Goal: Contribute content: Contribute content

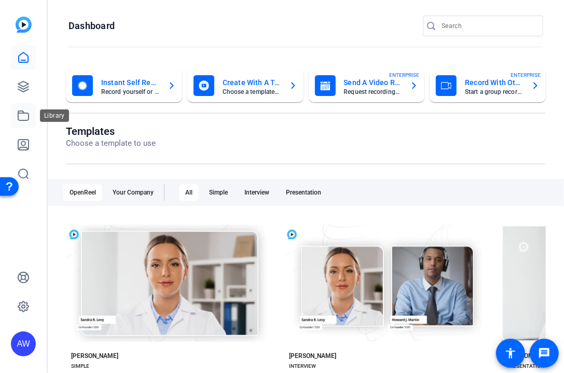
click at [22, 118] on icon at bounding box center [23, 116] width 12 height 12
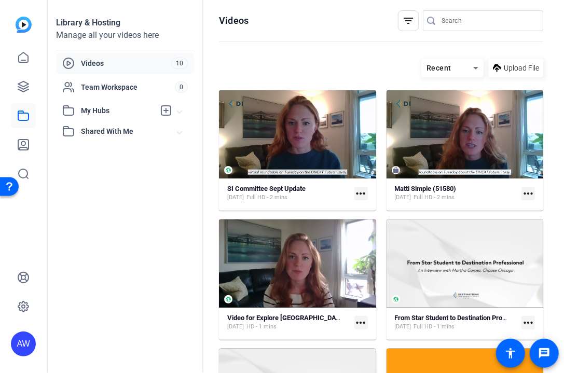
click at [524, 195] on mat-icon "more_horiz" at bounding box center [528, 193] width 13 height 13
click at [28, 86] on div at bounding box center [282, 186] width 564 height 373
click at [23, 86] on icon at bounding box center [23, 86] width 10 height 10
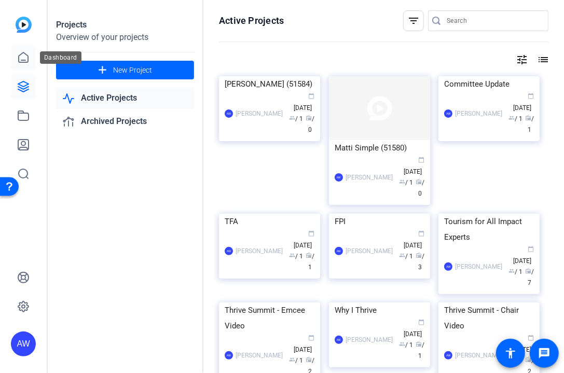
click at [27, 56] on icon at bounding box center [23, 57] width 9 height 10
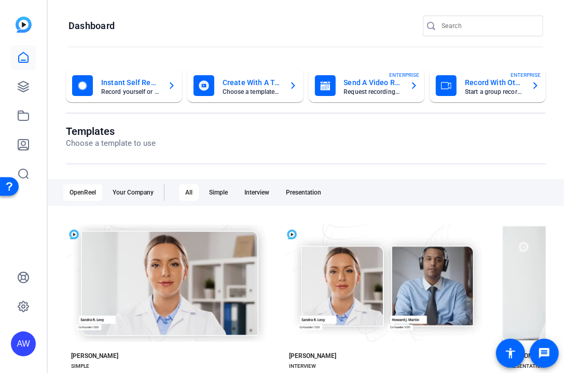
click at [85, 143] on p "Choose a template to use" at bounding box center [111, 144] width 90 height 12
click at [21, 85] on icon at bounding box center [23, 86] width 12 height 12
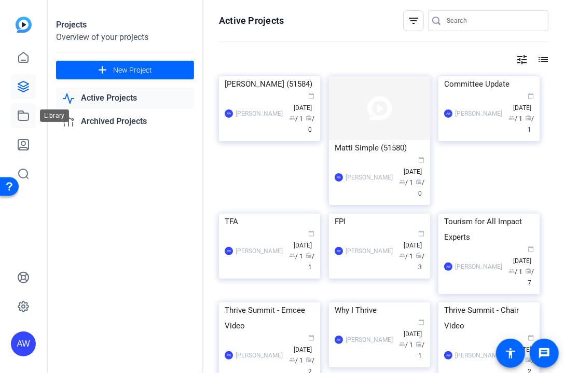
click at [25, 110] on icon at bounding box center [23, 116] width 12 height 12
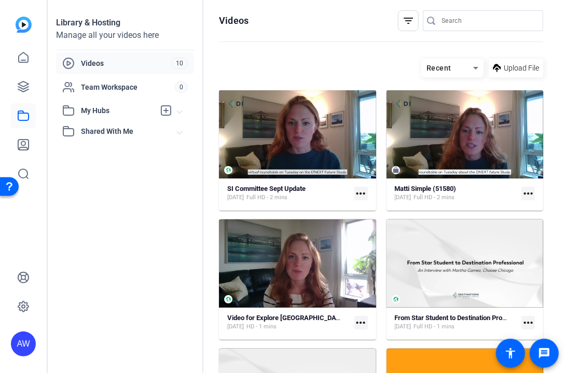
click at [94, 65] on span "Videos" at bounding box center [126, 63] width 90 height 10
click at [98, 67] on span "Videos" at bounding box center [126, 63] width 90 height 10
click at [24, 60] on icon at bounding box center [23, 57] width 9 height 10
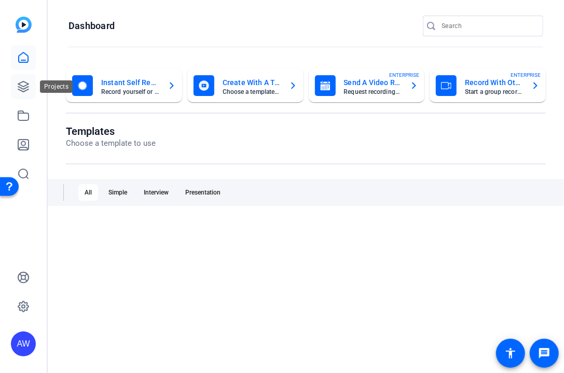
click at [28, 85] on icon at bounding box center [23, 86] width 12 height 12
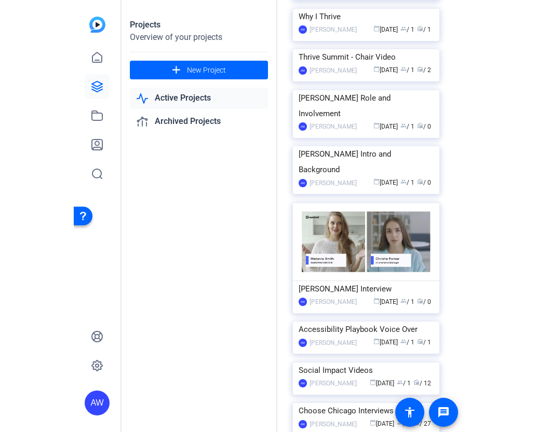
scroll to position [436, 0]
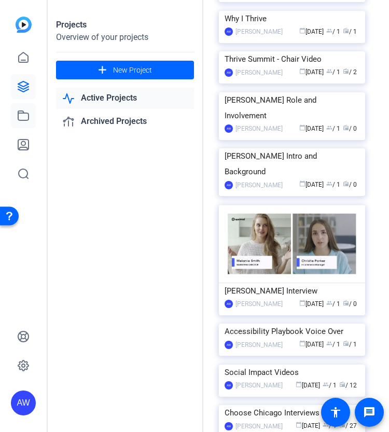
click at [18, 103] on link at bounding box center [23, 115] width 25 height 25
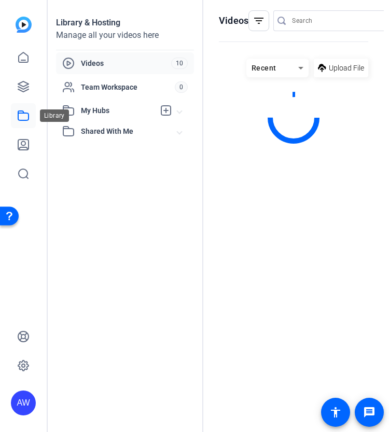
click at [21, 112] on icon at bounding box center [23, 116] width 12 height 12
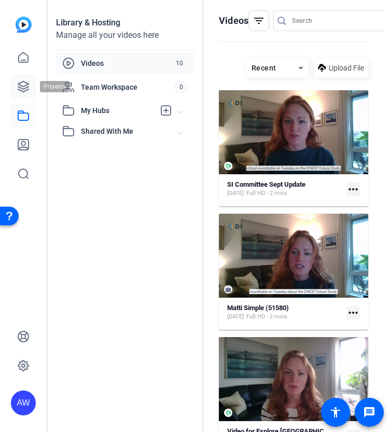
click at [20, 74] on link at bounding box center [23, 86] width 25 height 25
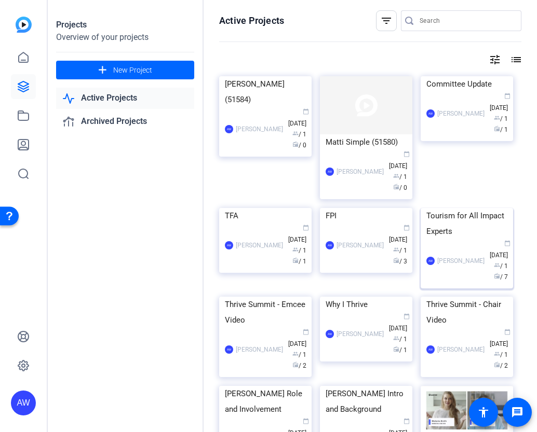
click at [485, 239] on div "Tourism for All Impact Experts" at bounding box center [466, 223] width 81 height 31
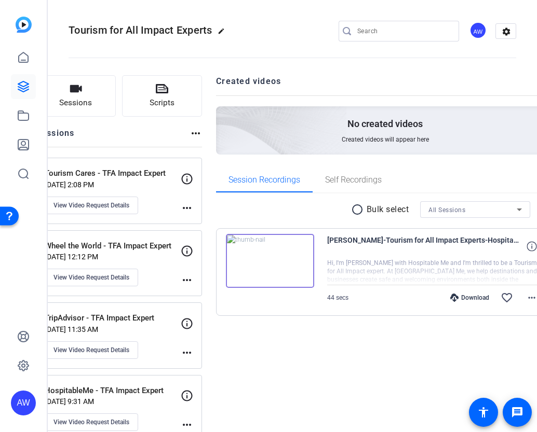
click at [181, 254] on p "[DATE] 12:12 PM" at bounding box center [113, 257] width 136 height 8
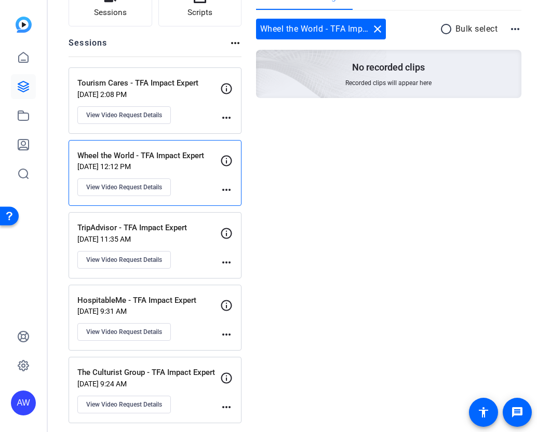
scroll to position [90, 0]
click at [185, 373] on p "The Culturist Group - TFA Impact Expert" at bounding box center [148, 373] width 143 height 12
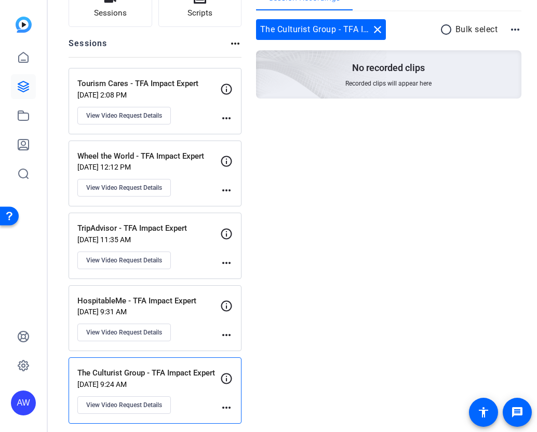
click at [226, 373] on icon at bounding box center [226, 379] width 12 height 12
click at [225, 373] on mat-icon "more_horiz" at bounding box center [226, 408] width 12 height 12
click at [126, 365] on div at bounding box center [268, 216] width 537 height 432
click at [201, 17] on span "Scripts" at bounding box center [199, 13] width 25 height 12
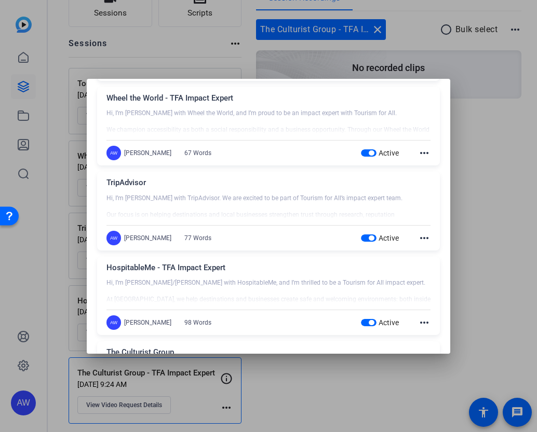
scroll to position [201, 0]
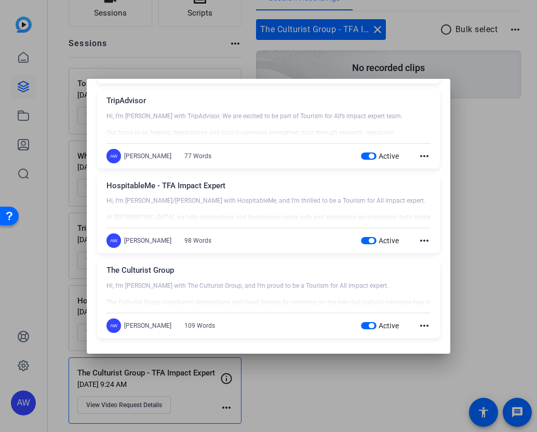
click at [185, 283] on div at bounding box center [268, 295] width 324 height 26
click at [421, 324] on mat-icon "more_horiz" at bounding box center [424, 326] width 12 height 12
click at [423, 340] on span "Edit" at bounding box center [442, 340] width 42 height 12
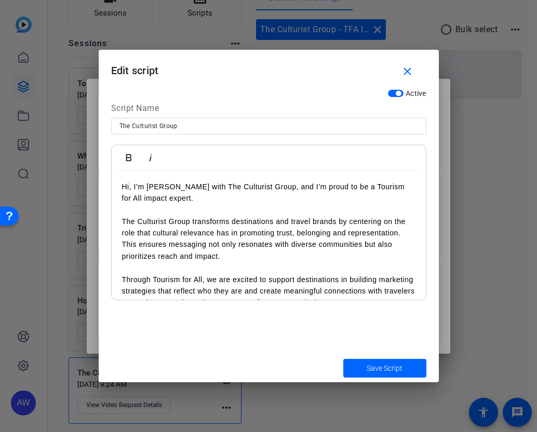
click at [158, 238] on p "The Culturist Group transforms destinations and travel brands by centering on t…" at bounding box center [268, 245] width 293 height 58
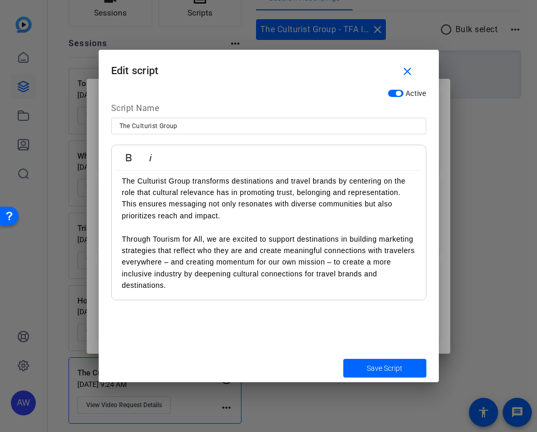
scroll to position [40, 0]
copy div "Hi, I’m [PERSON_NAME] with The Culturist Group, and I’m proud to be a Tourism f…"
click at [286, 278] on p "Through Tourism for All, we are excited to support destinations in building mar…" at bounding box center [268, 263] width 293 height 58
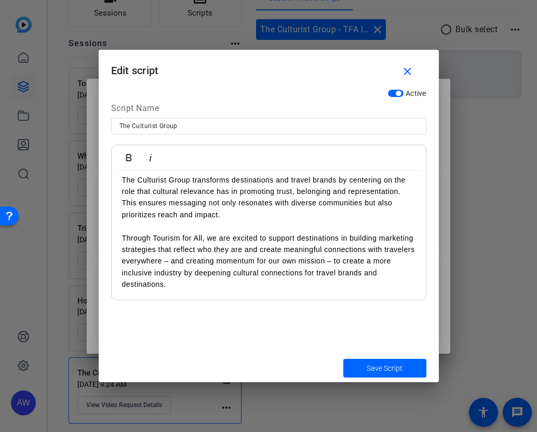
click at [238, 288] on p "Through Tourism for All, we are excited to support destinations in building mar…" at bounding box center [268, 261] width 293 height 58
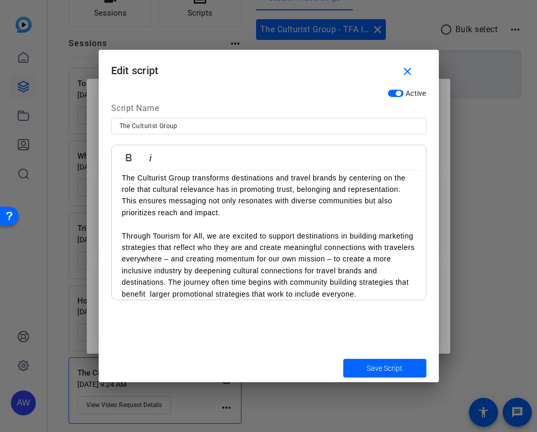
scroll to position [53, 0]
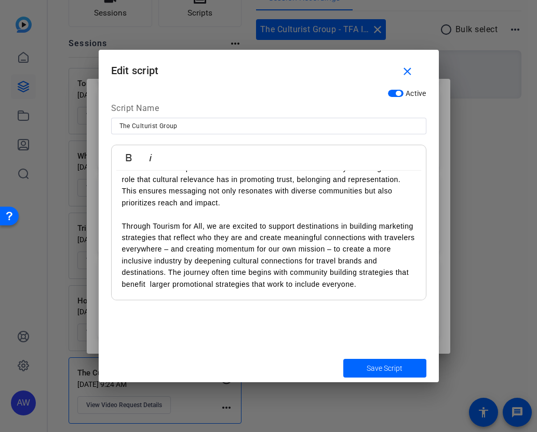
click at [279, 269] on p "Through Tourism for All, we are excited to support destinations in building mar…" at bounding box center [268, 256] width 293 height 70
click at [200, 286] on p "Through Tourism for All, we are excited to support destinations in building mar…" at bounding box center [268, 256] width 293 height 70
click at [254, 273] on p "Through Tourism for All, we are excited to support destinations in building mar…" at bounding box center [268, 256] width 293 height 70
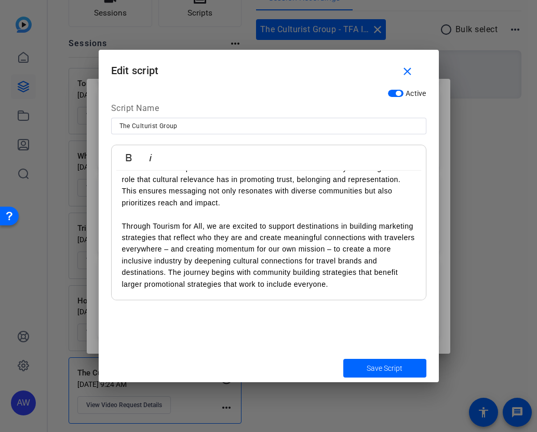
click at [365, 279] on p "Through Tourism for All, we are excited to support destinations in building mar…" at bounding box center [268, 256] width 293 height 70
click at [377, 277] on p "Through Tourism for All, we are excited to support destinations in building mar…" at bounding box center [268, 256] width 293 height 70
drag, startPoint x: 251, startPoint y: 284, endPoint x: 280, endPoint y: 288, distance: 28.8
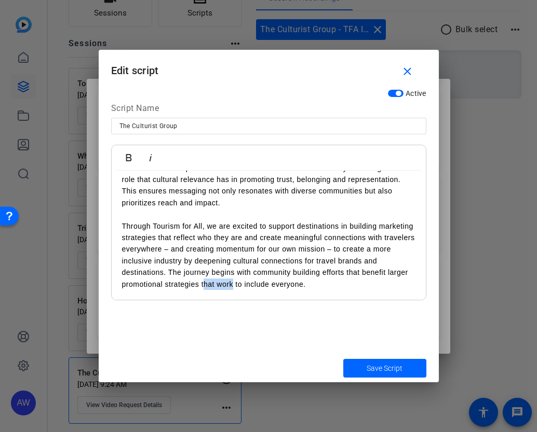
click at [280, 288] on p "Through Tourism for All, we are excited to support destinations in building mar…" at bounding box center [268, 256] width 293 height 70
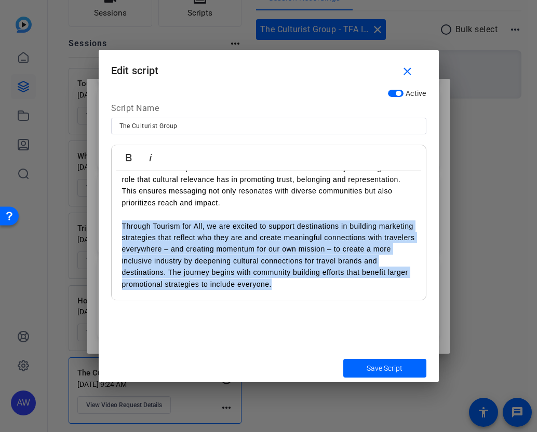
drag, startPoint x: 353, startPoint y: 292, endPoint x: 113, endPoint y: 224, distance: 250.4
click at [113, 224] on div "Hi, I’m [PERSON_NAME] with The Culturist Group, and I’m proud to be a Tourism f…" at bounding box center [269, 208] width 314 height 183
copy p "Through Tourism for All, we are excited to support destinations in building mar…"
click at [327, 250] on p "Through Tourism for All, we are excited to support destinations in building mar…" at bounding box center [268, 256] width 293 height 70
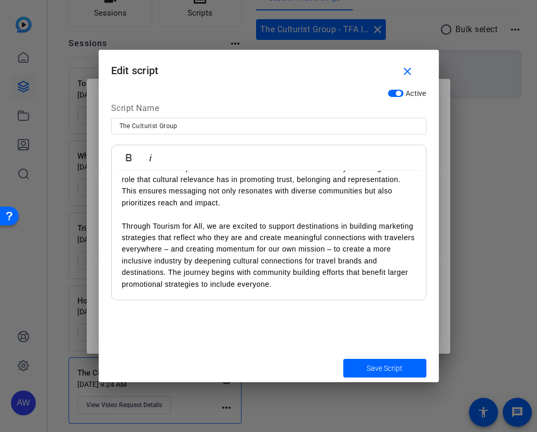
scroll to position [0, 0]
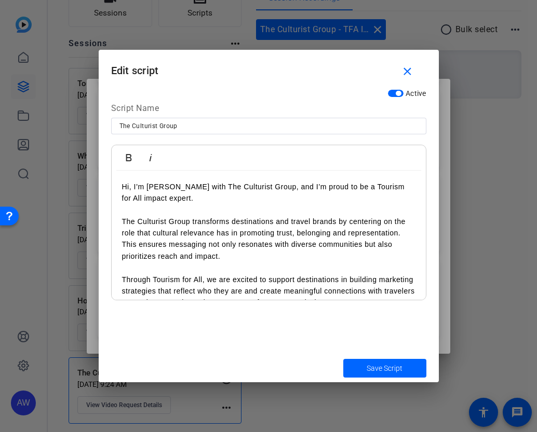
click at [436, 228] on div "Active Script Name The Culturist Group Bold Italic Hi, I’m [PERSON_NAME] with T…" at bounding box center [269, 219] width 340 height 270
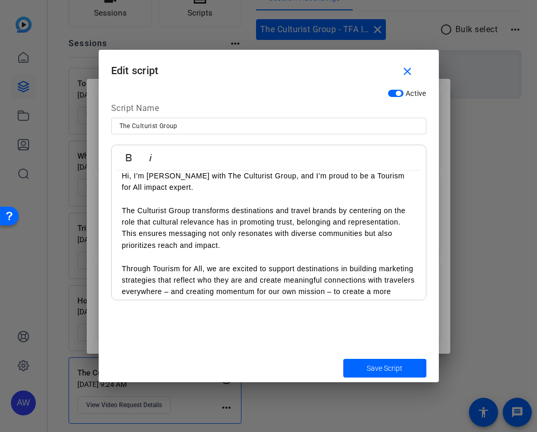
scroll to position [7, 0]
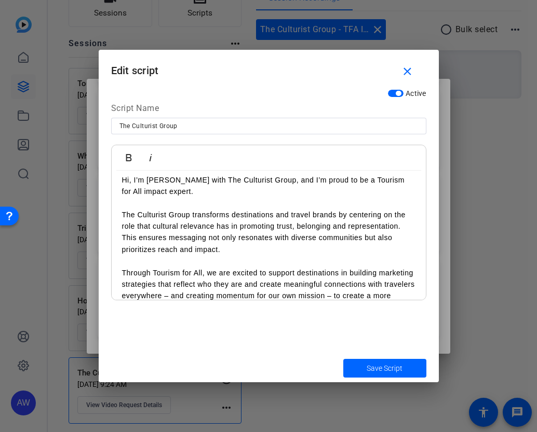
click at [362, 236] on p "The Culturist Group transforms destinations and travel brands by centering on t…" at bounding box center [268, 238] width 293 height 58
click at [368, 239] on p "The Culturist Group transforms destinations and travel brands by centering on t…" at bounding box center [268, 238] width 293 height 58
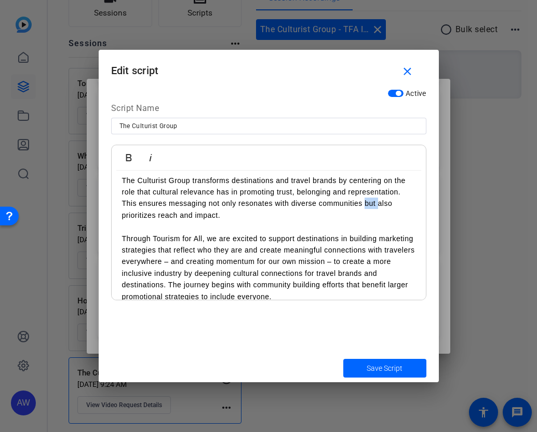
scroll to position [53, 0]
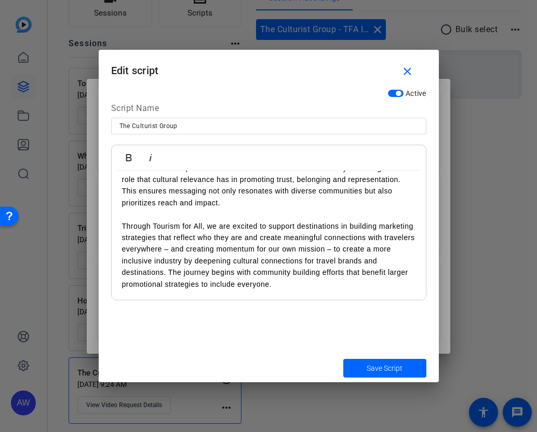
click at [245, 284] on p "Through Tourism for All, we are excited to support destinations in building mar…" at bounding box center [268, 256] width 293 height 70
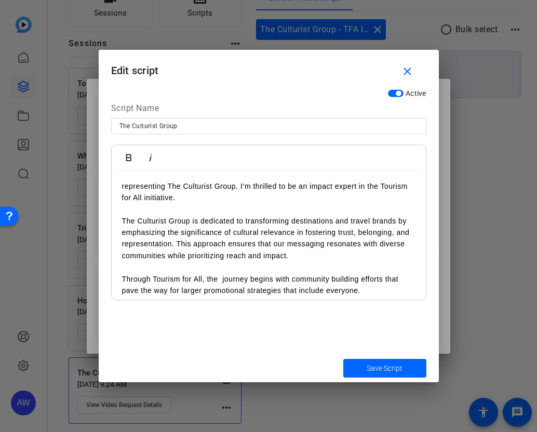
scroll to position [0, 0]
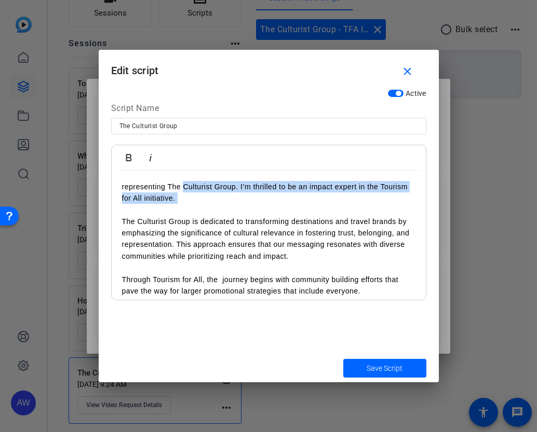
drag, startPoint x: 203, startPoint y: 215, endPoint x: 185, endPoint y: 50, distance: 166.0
click at [185, 50] on form "Edit script close Active Script Name The Culturist Group Bold Italic representi…" at bounding box center [269, 216] width 340 height 333
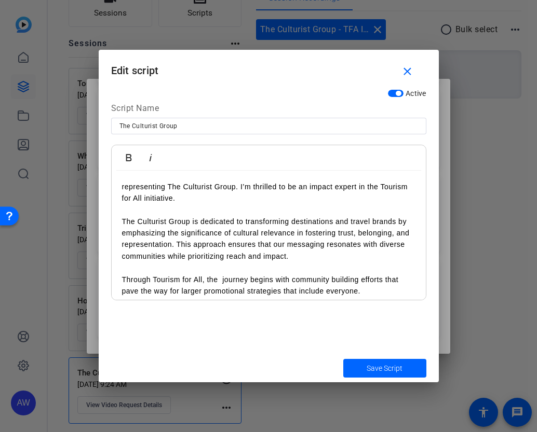
click at [282, 247] on p "representing The Culturist Group. I’m thrilled to be an impact expert in the To…" at bounding box center [268, 239] width 293 height 116
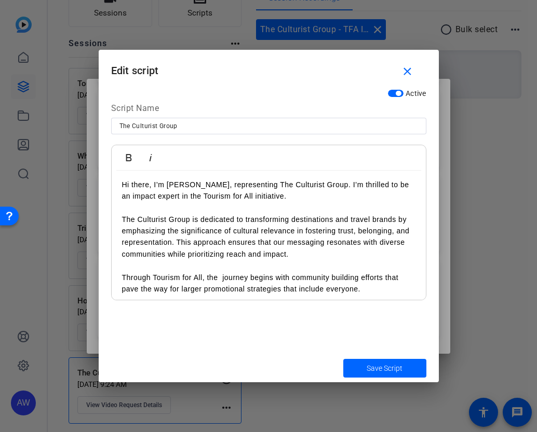
scroll to position [3, 0]
click at [275, 195] on p "Hi there, I’m [PERSON_NAME], representing The Culturist Group. I’m thrilled to …" at bounding box center [268, 237] width 293 height 116
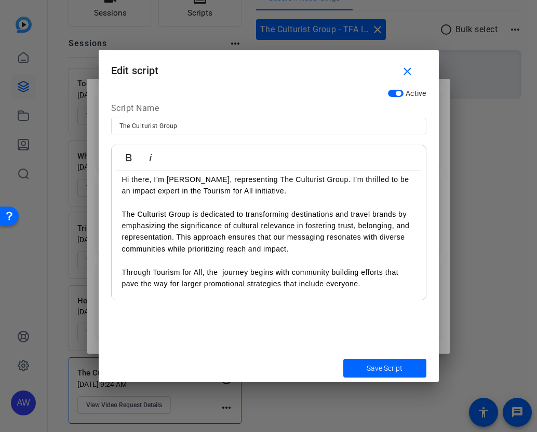
click at [212, 273] on p "Hi there, I’m [PERSON_NAME], representing The Culturist Group. I’m thrilled to …" at bounding box center [268, 232] width 293 height 116
click at [387, 277] on p "Hi there, I’m [PERSON_NAME], representing The Culturist Group. I’m thrilled to …" at bounding box center [268, 232] width 293 height 116
click at [388, 277] on p "Hi there, I’m [PERSON_NAME], representing The Culturist Group. I’m thrilled to …" at bounding box center [268, 232] width 293 height 116
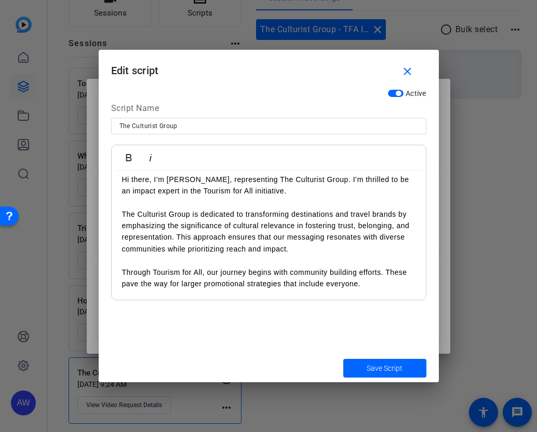
click at [186, 284] on p "Hi there, I’m [PERSON_NAME], representing The Culturist Group. I’m thrilled to …" at bounding box center [268, 232] width 293 height 116
click at [344, 286] on p "Hi there, I’m [PERSON_NAME], representing The Culturist Group. I’m thrilled to …" at bounding box center [268, 232] width 293 height 116
click at [412, 255] on div "Hi there, I’m [PERSON_NAME], representing The Culturist Group. I’m thrilled to …" at bounding box center [269, 231] width 314 height 137
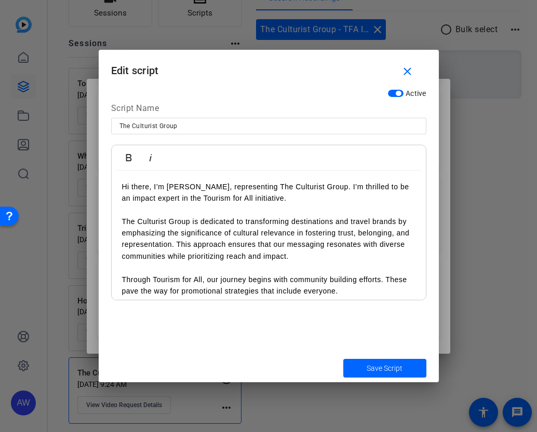
click at [272, 198] on p "Hi there, I’m [PERSON_NAME], representing The Culturist Group. I’m thrilled to …" at bounding box center [268, 239] width 293 height 116
click at [183, 198] on p "Hi there, I’m [PERSON_NAME], representing The Culturist Group. I’m thrilled to …" at bounding box center [268, 239] width 293 height 116
click at [266, 239] on p "Hi there, I’m [PERSON_NAME], representing The Culturist Group. I’m thrilled to …" at bounding box center [268, 239] width 293 height 116
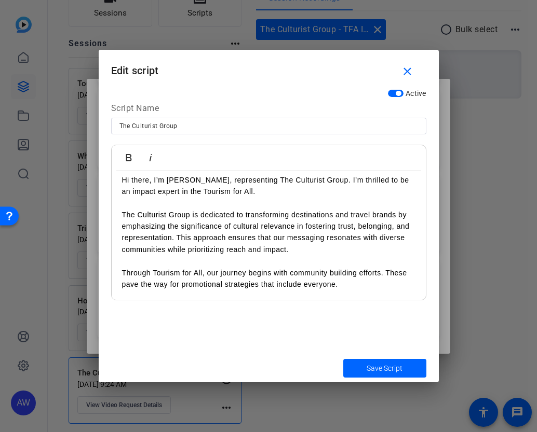
scroll to position [7, 0]
click at [371, 373] on span "Save Script" at bounding box center [384, 368] width 36 height 11
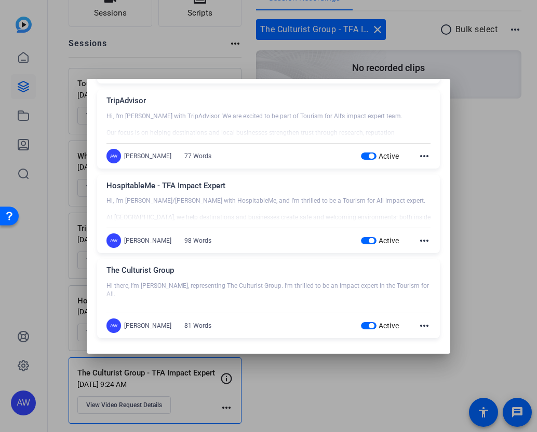
click at [492, 88] on div at bounding box center [268, 216] width 537 height 432
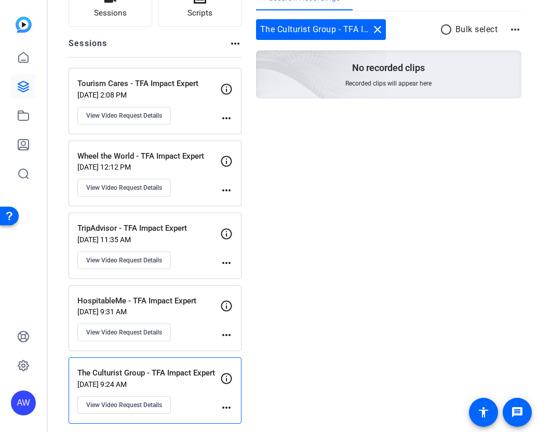
scroll to position [75, 0]
